Goal: Task Accomplishment & Management: Complete application form

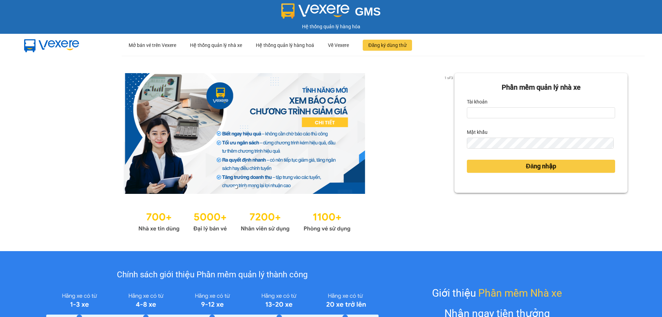
click at [549, 107] on div "Tài khoản" at bounding box center [541, 101] width 148 height 11
click at [549, 108] on input "Tài khoản" at bounding box center [541, 112] width 148 height 11
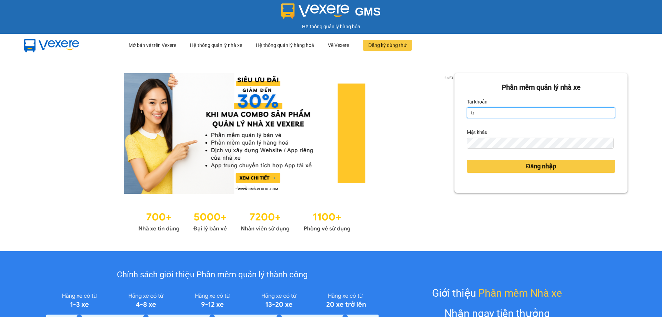
type input "tranyen.thoidai"
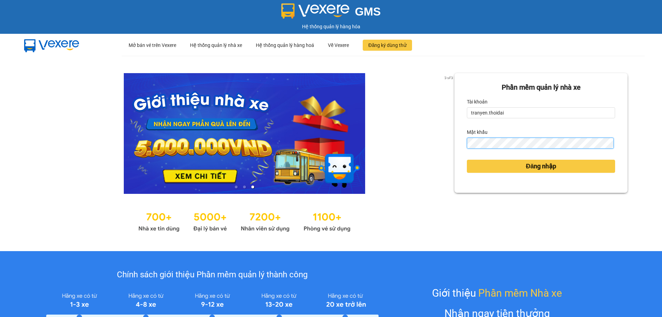
click at [467, 160] on button "Đăng nhập" at bounding box center [541, 166] width 148 height 13
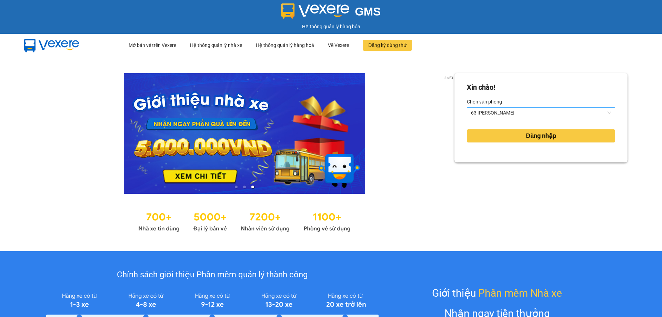
click at [542, 111] on span "63 Trần Quang Tặng" at bounding box center [541, 113] width 140 height 10
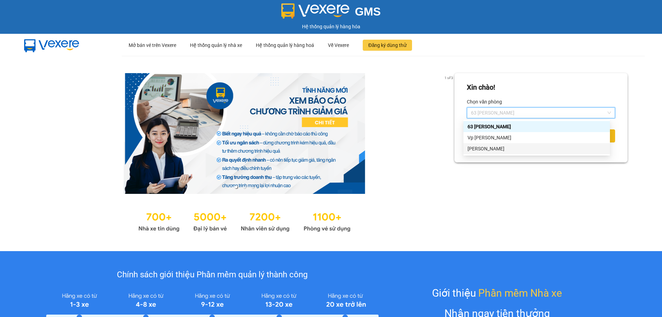
drag, startPoint x: 486, startPoint y: 147, endPoint x: 515, endPoint y: 137, distance: 31.1
click at [487, 147] on div "Lý Nhân" at bounding box center [537, 149] width 138 height 8
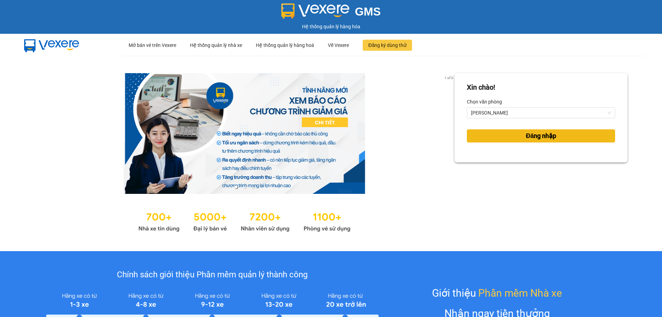
click at [554, 136] on button "Đăng nhập" at bounding box center [541, 135] width 148 height 13
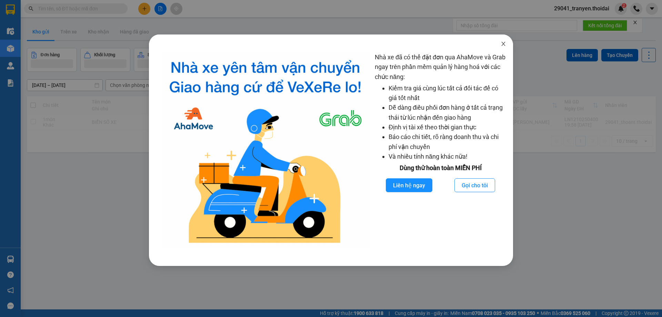
click at [505, 46] on icon "close" at bounding box center [504, 44] width 4 height 4
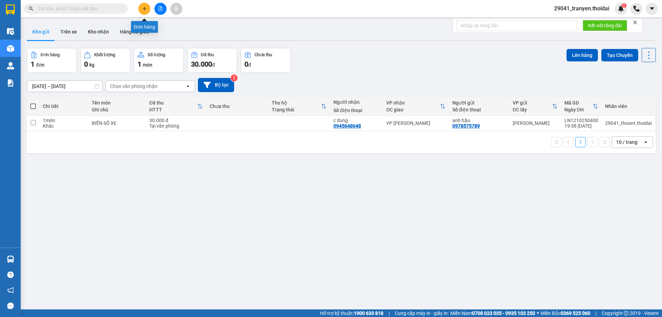
click at [150, 8] on button at bounding box center [144, 9] width 12 height 12
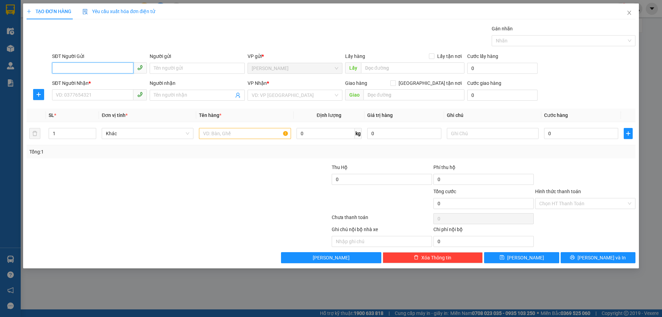
click at [106, 66] on input "SĐT Người Gửi" at bounding box center [92, 67] width 81 height 11
type input "0359464944"
click at [176, 66] on input "Người gửi" at bounding box center [197, 68] width 95 height 11
type input "a hồng anh"
click at [129, 92] on input "SĐT Người Nhận *" at bounding box center [92, 94] width 81 height 11
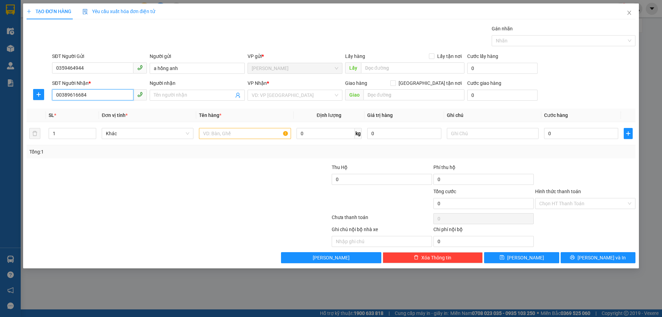
click at [59, 94] on input "00389616684" at bounding box center [92, 94] width 81 height 11
click at [101, 92] on input "0389616684" at bounding box center [92, 94] width 81 height 11
type input "0389616684"
click at [197, 97] on input "Người nhận" at bounding box center [194, 95] width 80 height 8
type input "nguyên thị thu hà"
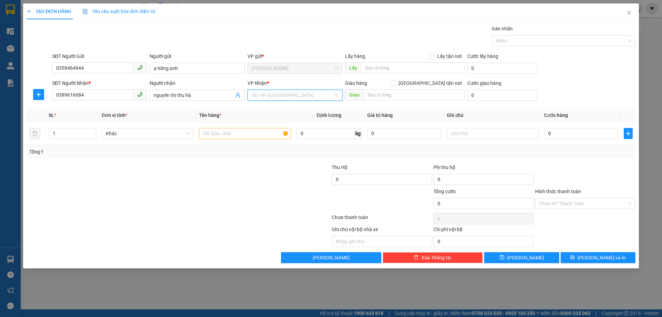
click at [294, 93] on input "search" at bounding box center [293, 95] width 82 height 10
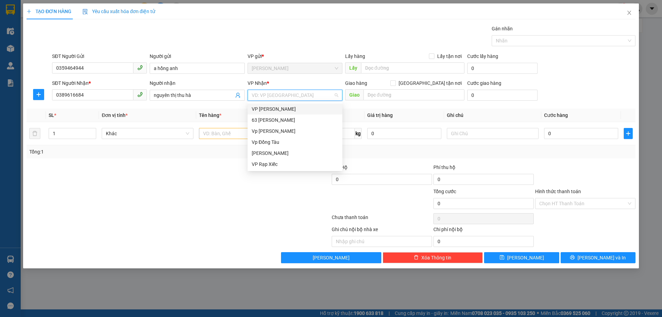
click at [298, 108] on div "VP Nguyễn Quốc Trị" at bounding box center [295, 109] width 87 height 8
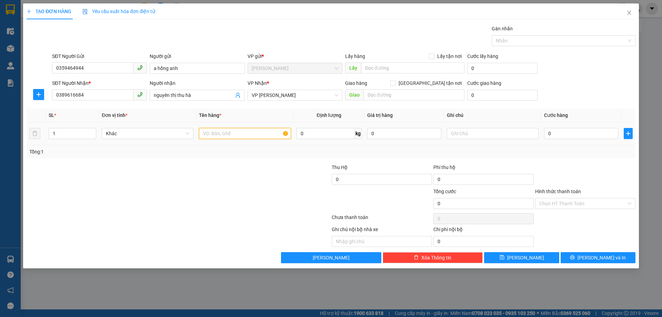
click at [233, 136] on input "text" at bounding box center [245, 133] width 92 height 11
type input "cục sạc"
click at [568, 139] on td "0" at bounding box center [582, 133] width 80 height 23
click at [548, 132] on input "0" at bounding box center [581, 133] width 74 height 11
type input "30"
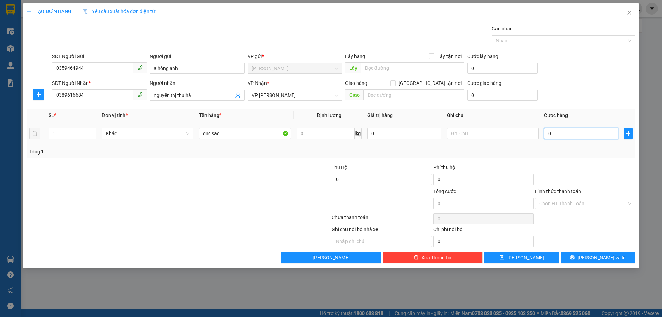
type input "30"
type input "300"
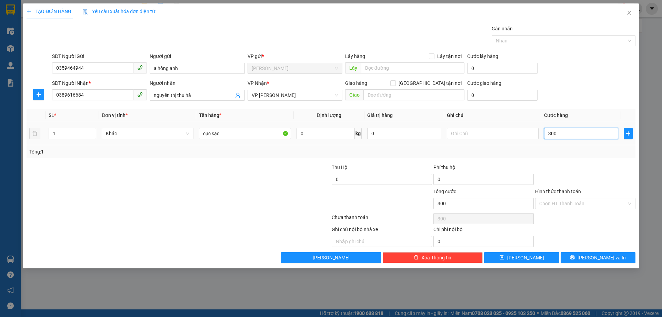
type input "3.000"
type input "30.000"
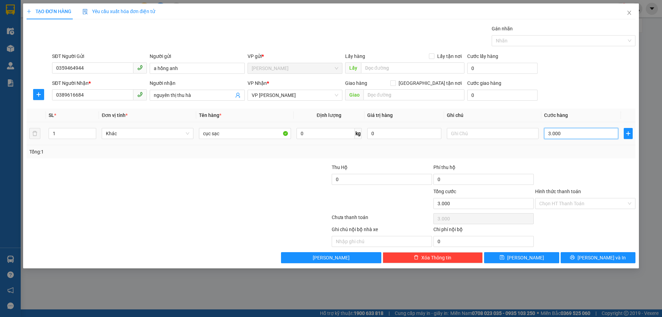
type input "30.000"
click at [572, 178] on div at bounding box center [586, 176] width 102 height 24
click at [579, 204] on input "Hình thức thanh toán" at bounding box center [583, 203] width 87 height 10
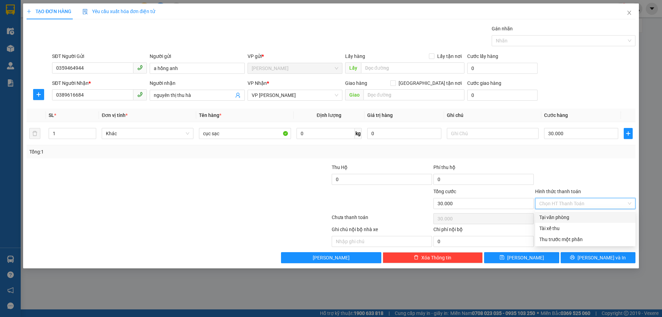
click at [566, 219] on div "Tại văn phòng" at bounding box center [586, 218] width 92 height 8
type input "0"
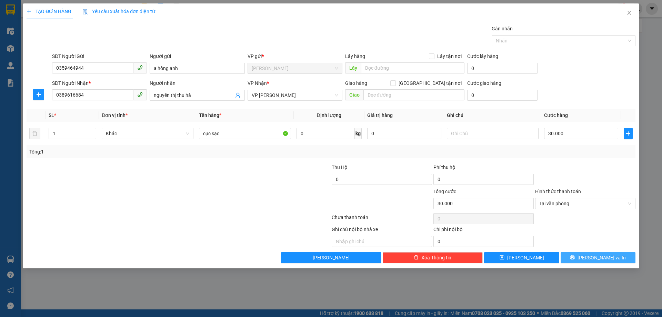
click at [597, 258] on span "Lưu và In" at bounding box center [602, 258] width 48 height 8
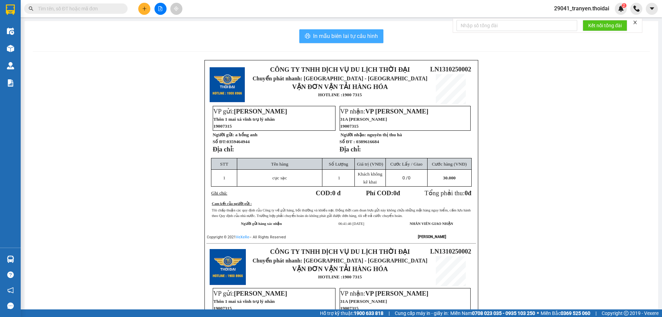
click at [338, 33] on span "In mẫu biên lai tự cấu hình" at bounding box center [345, 36] width 65 height 9
